Goal: Transaction & Acquisition: Book appointment/travel/reservation

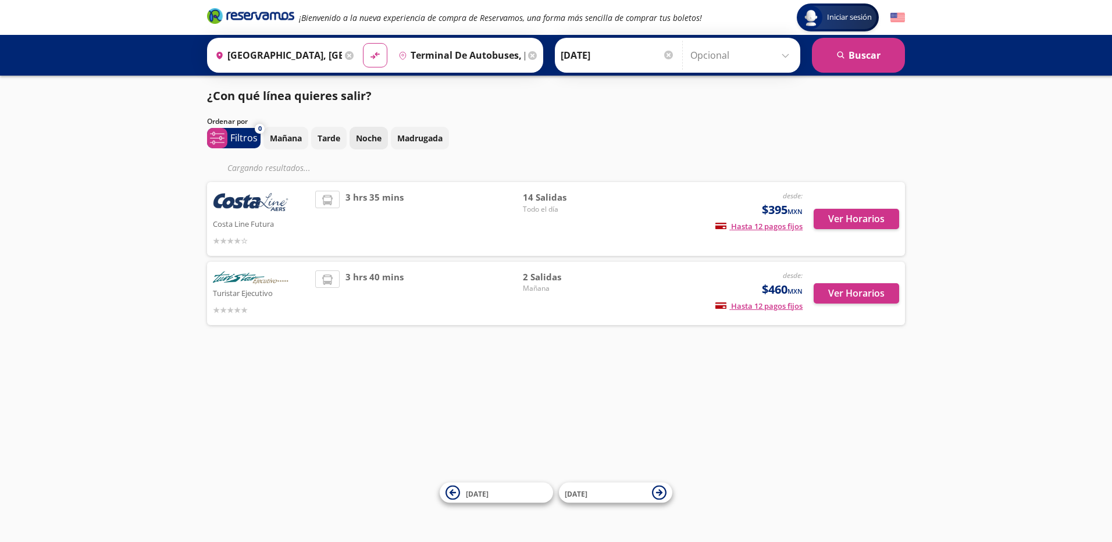
click at [373, 140] on p "Noche" at bounding box center [369, 138] width 26 height 12
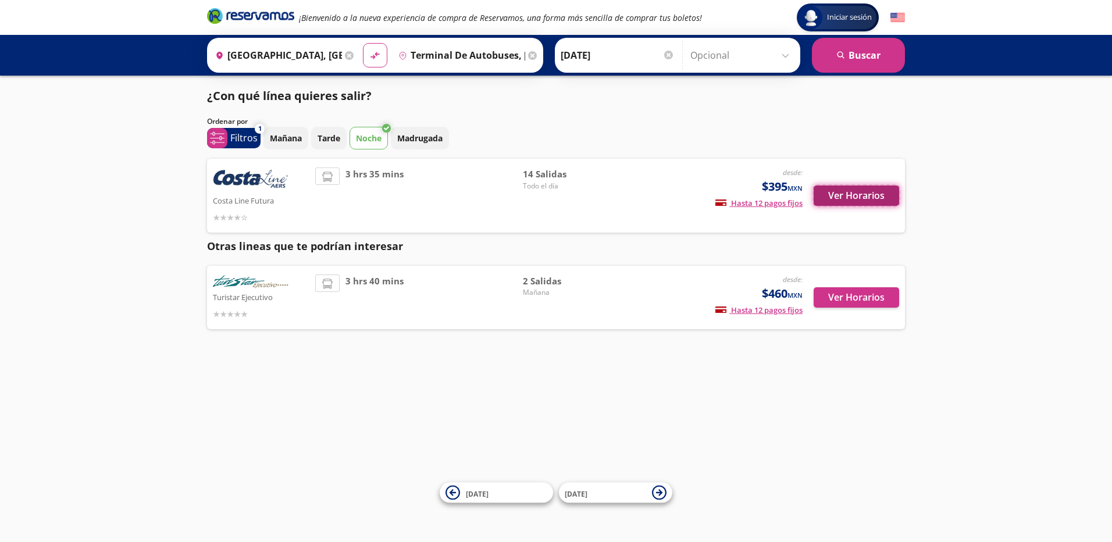
click at [840, 196] on button "Ver Horarios" at bounding box center [857, 196] width 86 height 20
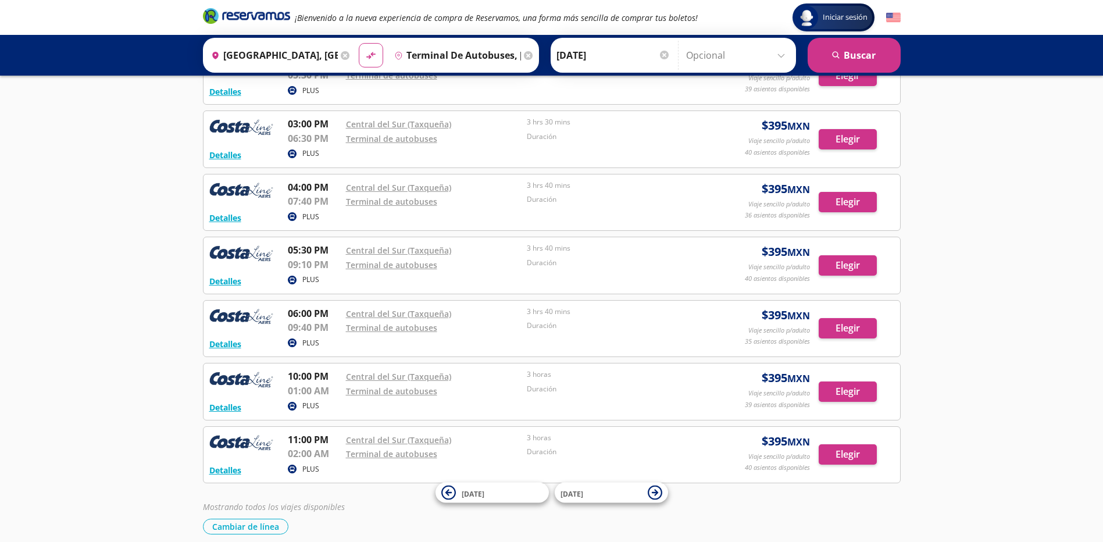
scroll to position [584, 0]
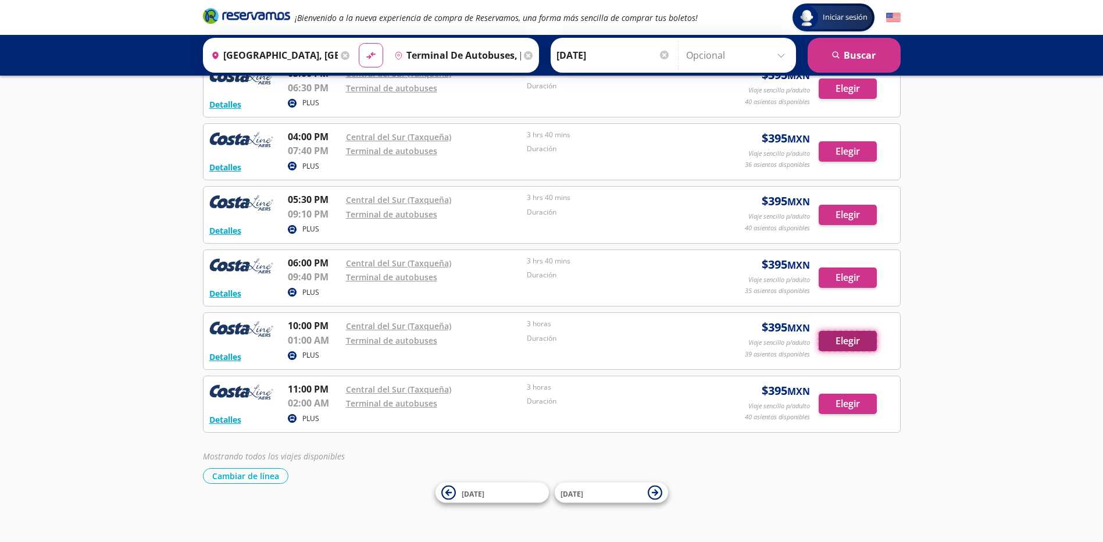
click at [850, 342] on button "Elegir" at bounding box center [848, 341] width 58 height 20
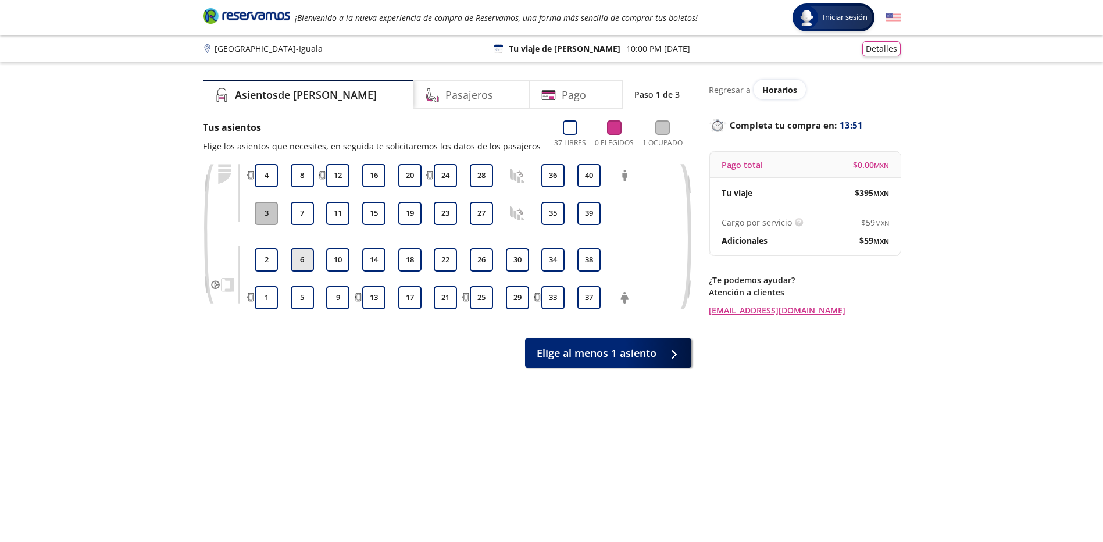
click at [302, 257] on button "6" at bounding box center [302, 259] width 23 height 23
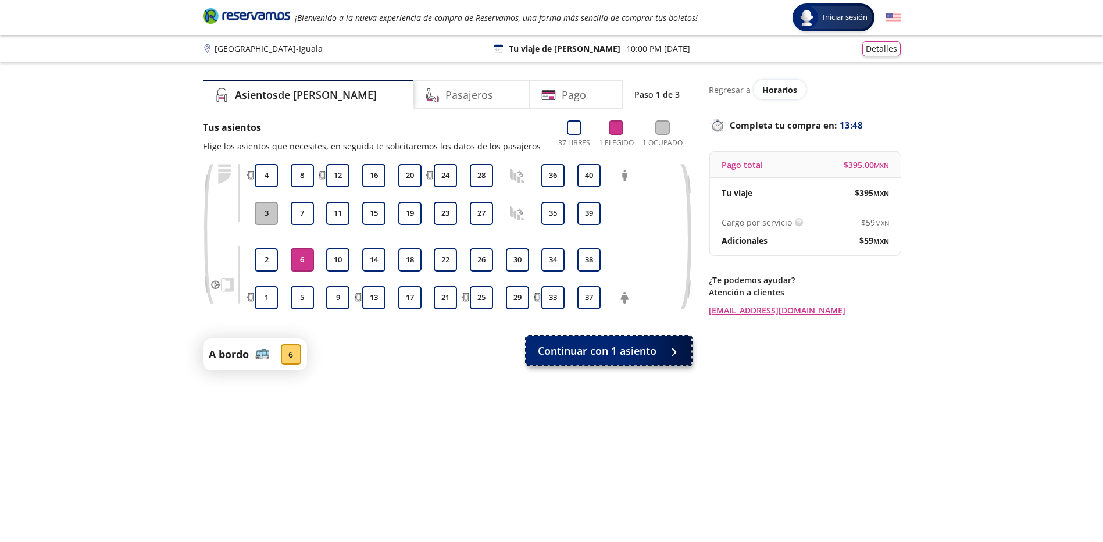
click at [622, 350] on span "Continuar con 1 asiento" at bounding box center [597, 351] width 119 height 16
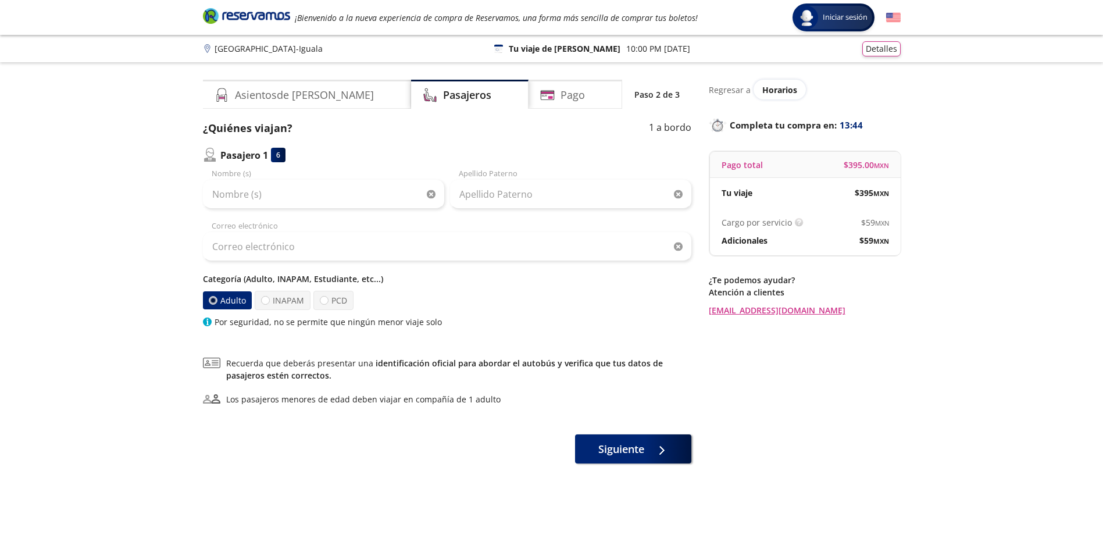
click at [207, 301] on label "Adulto" at bounding box center [226, 300] width 49 height 18
click at [208, 301] on input "Adulto" at bounding box center [212, 301] width 8 height 8
click at [217, 294] on label "Adulto" at bounding box center [226, 300] width 49 height 18
click at [216, 297] on input "Adulto" at bounding box center [213, 301] width 8 height 8
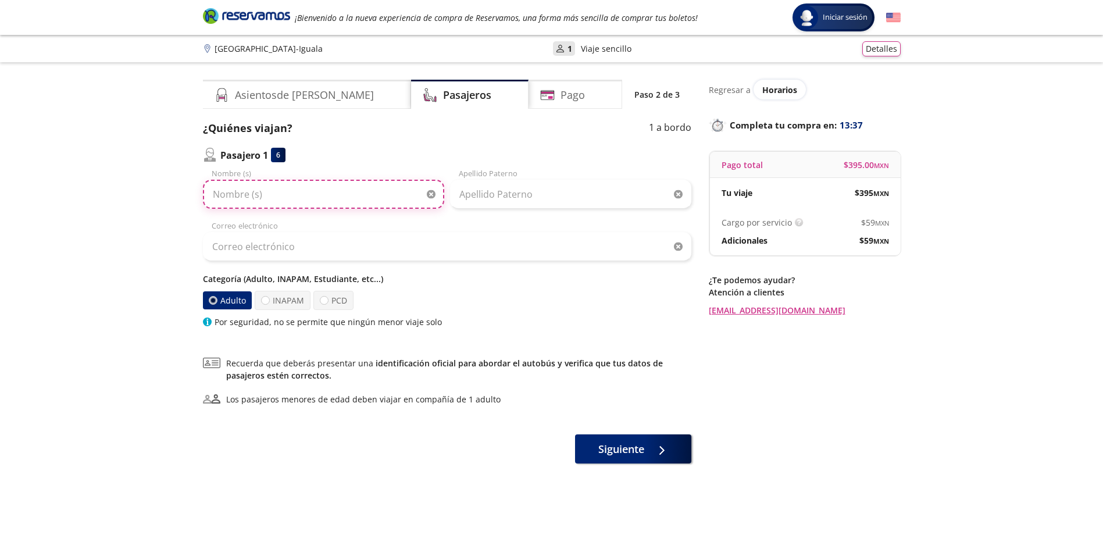
click at [271, 194] on input "Nombre (s)" at bounding box center [323, 194] width 241 height 29
type input "[PERSON_NAME]"
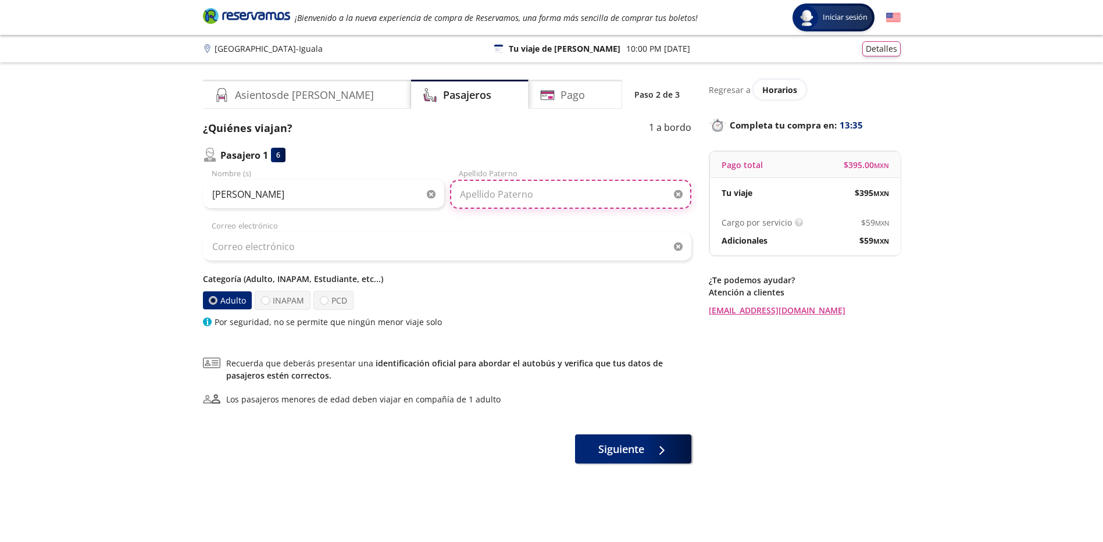
type input "[PERSON_NAME]"
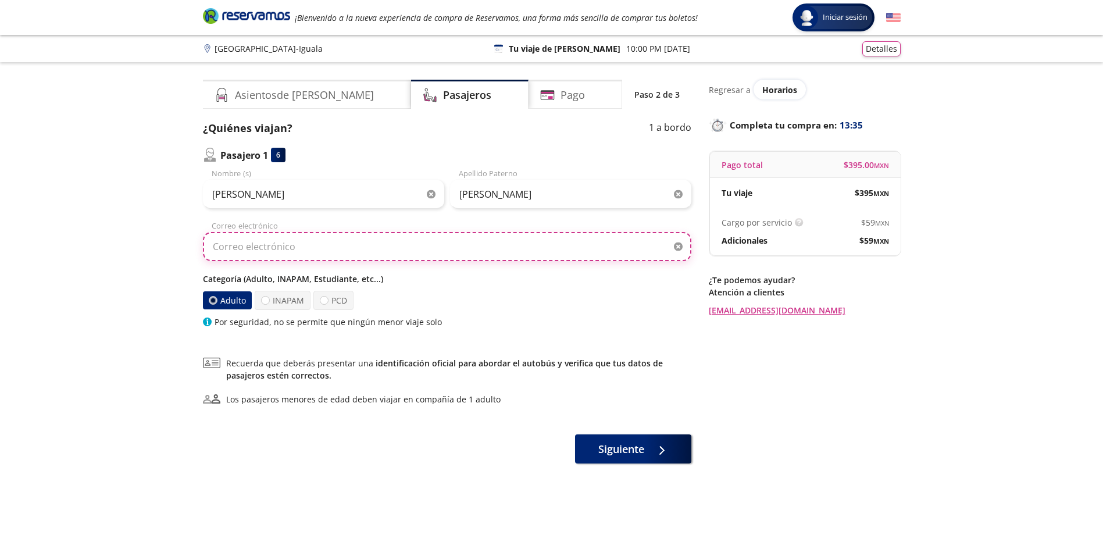
type input "[EMAIL_ADDRESS][DOMAIN_NAME]"
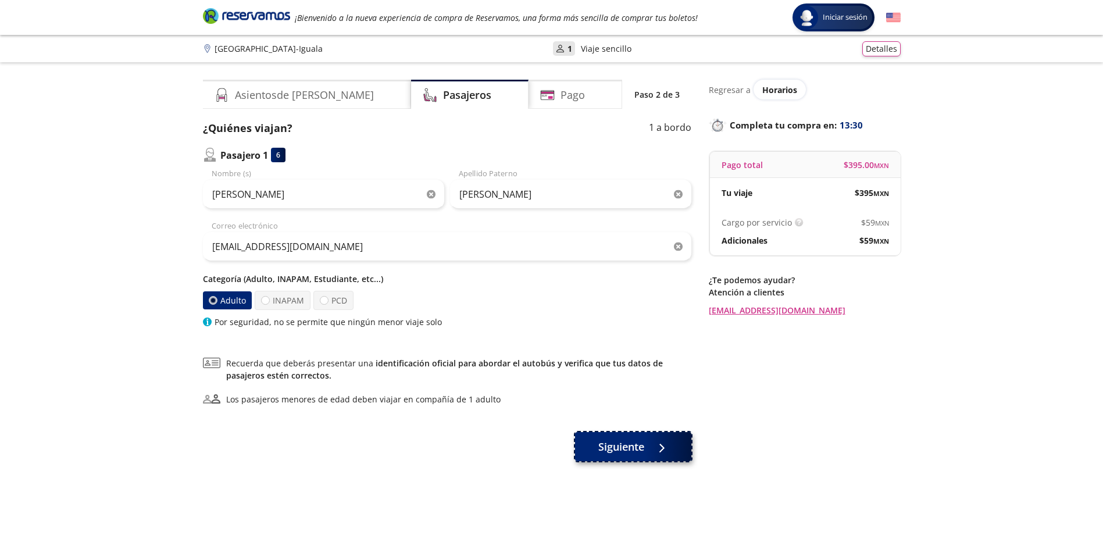
click at [621, 450] on span "Siguiente" at bounding box center [622, 447] width 46 height 16
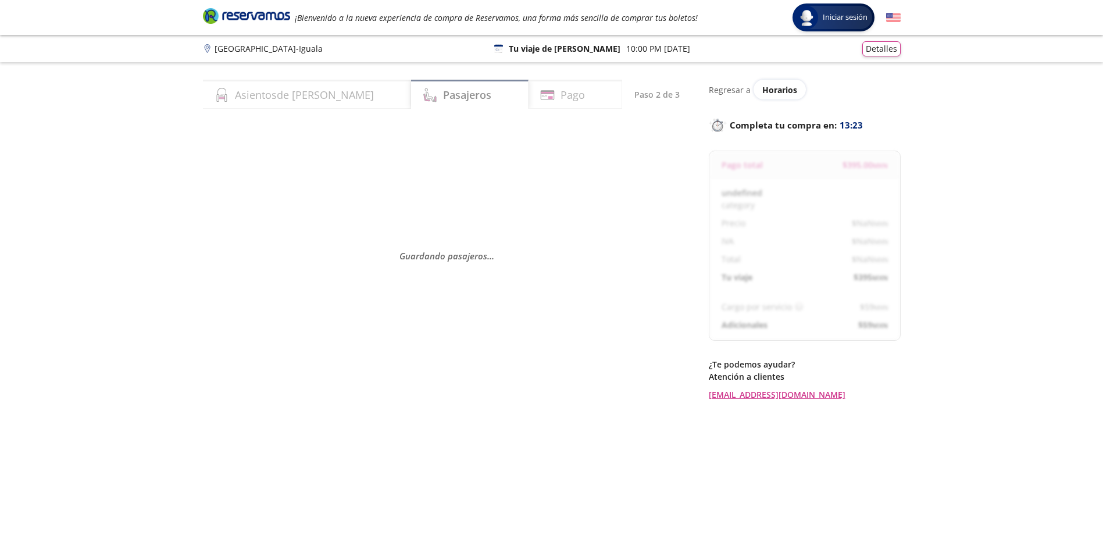
select select "MX"
